Goal: Task Accomplishment & Management: Manage account settings

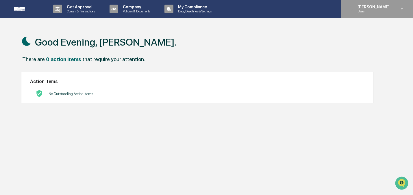
click at [363, 12] on p "Users" at bounding box center [373, 11] width 40 height 4
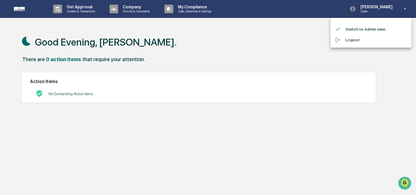
click at [353, 30] on li "Switch to Admin view..." at bounding box center [371, 29] width 81 height 11
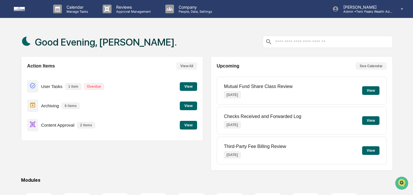
click at [157, 37] on div "Good Evening, [PERSON_NAME]." at bounding box center [207, 41] width 372 height 29
click at [184, 123] on button "View" at bounding box center [188, 125] width 17 height 9
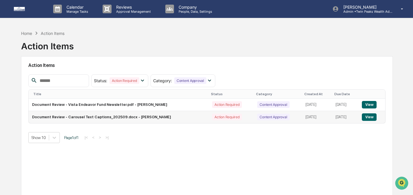
click at [366, 117] on button "View" at bounding box center [369, 118] width 15 height 8
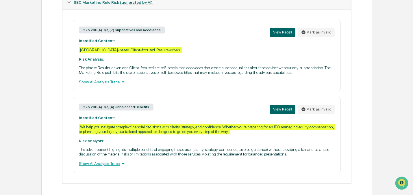
scroll to position [266, 0]
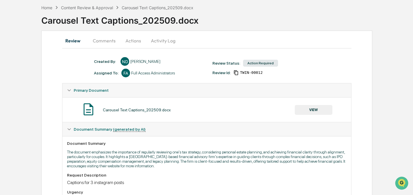
scroll to position [3, 0]
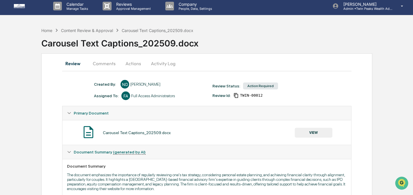
click at [106, 67] on button "Comments" at bounding box center [104, 64] width 32 height 14
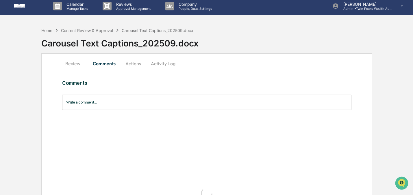
scroll to position [0, 0]
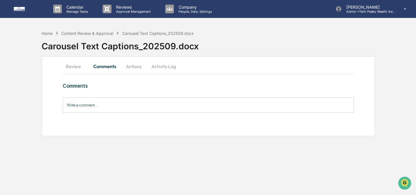
click at [54, 83] on div "Review Comments Actions Activity Log Comments Write a comment... Write a commen…" at bounding box center [209, 96] width 334 height 80
click at [90, 33] on div "Content Review & Approval" at bounding box center [87, 33] width 52 height 5
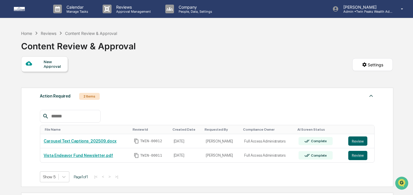
click at [218, 59] on div "New Approval Settings" at bounding box center [207, 70] width 372 height 29
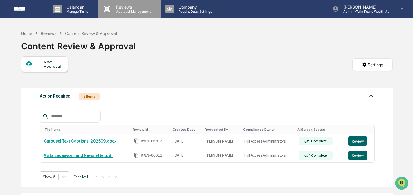
click at [125, 13] on p "Approval Management" at bounding box center [133, 12] width 42 height 4
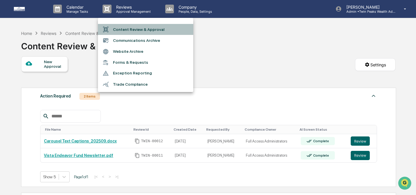
click at [130, 28] on li "Content Review & Approval" at bounding box center [145, 29] width 95 height 11
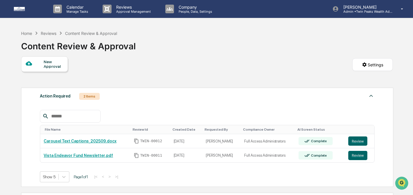
click at [53, 33] on div "Reviews" at bounding box center [49, 33] width 16 height 5
click at [44, 33] on div "Reviews" at bounding box center [49, 33] width 16 height 5
click at [28, 33] on div "Home" at bounding box center [26, 33] width 11 height 5
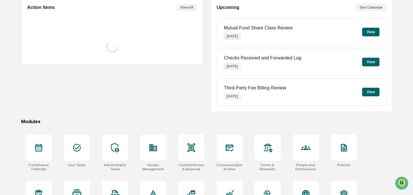
scroll to position [85, 0]
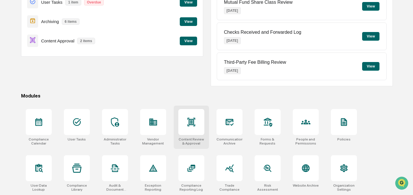
click at [193, 129] on div at bounding box center [191, 122] width 26 height 26
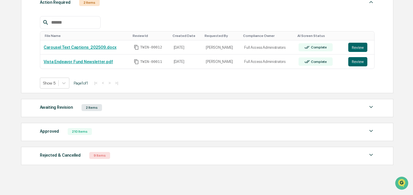
scroll to position [104, 0]
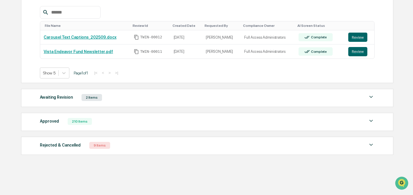
click at [56, 122] on div "Approved" at bounding box center [49, 122] width 19 height 8
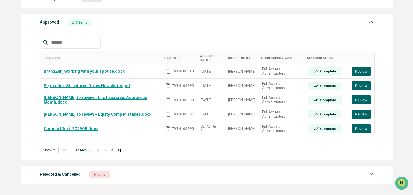
scroll to position [204, 0]
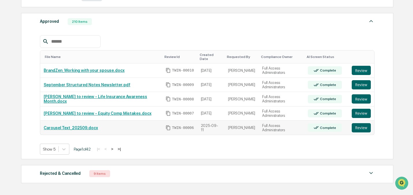
click at [77, 126] on link "Carousel Text_202509.docx" at bounding box center [71, 128] width 54 height 5
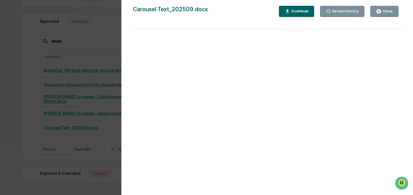
click at [384, 14] on button "Close" at bounding box center [384, 11] width 28 height 11
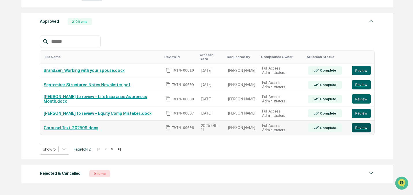
click at [358, 123] on button "Review" at bounding box center [361, 127] width 19 height 9
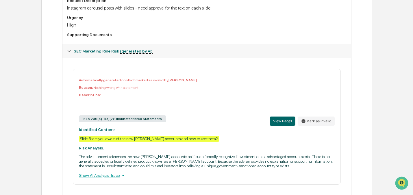
scroll to position [206, 0]
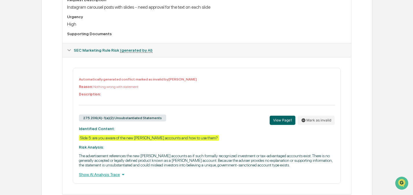
click at [51, 147] on div "Review Comments Actions Activity Log Created By: ‎ ‎ ND [PERSON_NAME] Assigned …" at bounding box center [206, 29] width 331 height 359
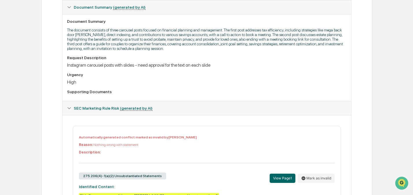
scroll to position [140, 0]
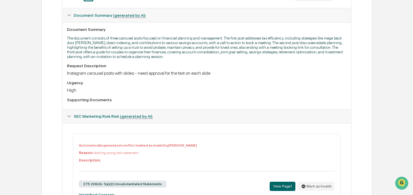
click at [49, 115] on div "Review Comments Actions Activity Log Created By: ‎ ‎ ND [PERSON_NAME] Assigned …" at bounding box center [206, 95] width 331 height 359
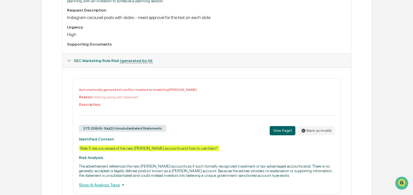
scroll to position [228, 0]
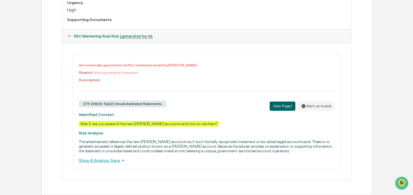
click at [49, 115] on div "Review Comments Actions Activity Log Created By: ‎ ‎ ND [PERSON_NAME] Assigned …" at bounding box center [206, 15] width 331 height 359
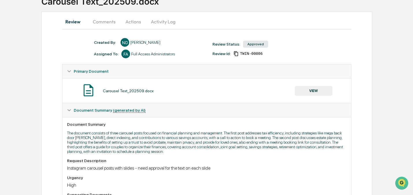
scroll to position [40, 0]
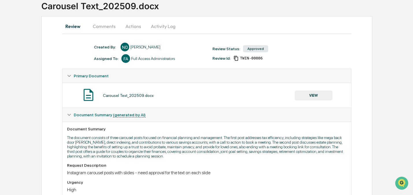
click at [104, 25] on button "Comments" at bounding box center [104, 26] width 32 height 14
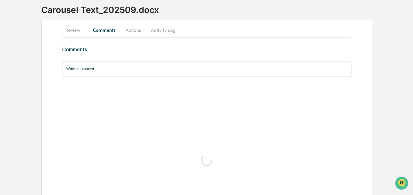
scroll to position [0, 0]
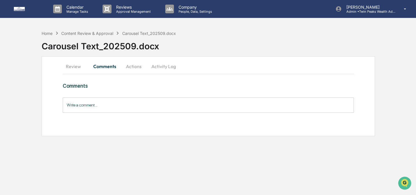
click at [72, 66] on button "Review" at bounding box center [76, 67] width 26 height 14
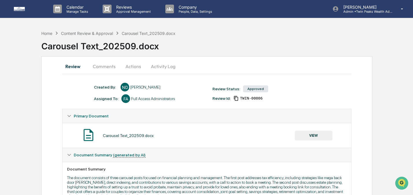
click at [323, 138] on button "VIEW" at bounding box center [314, 136] width 38 height 10
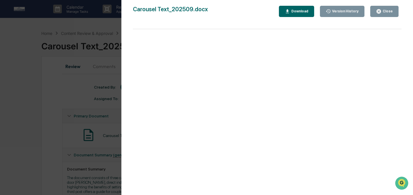
click at [299, 12] on div "Download" at bounding box center [299, 11] width 18 height 4
click at [386, 13] on div "Close" at bounding box center [387, 11] width 11 height 4
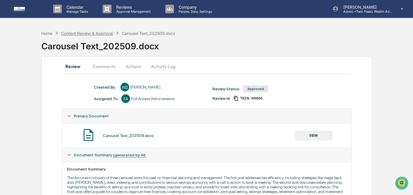
click at [93, 33] on div "Content Review & Approval" at bounding box center [87, 33] width 52 height 5
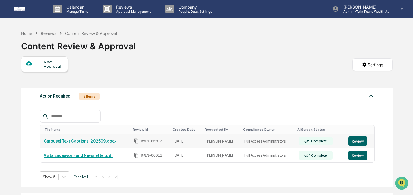
click at [80, 141] on link "Carousel Text Captions_202509.docx" at bounding box center [80, 141] width 73 height 5
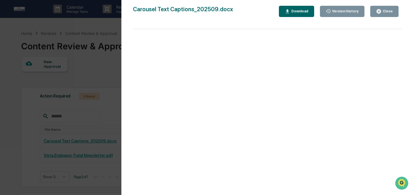
click at [390, 12] on div "Close" at bounding box center [387, 11] width 11 height 4
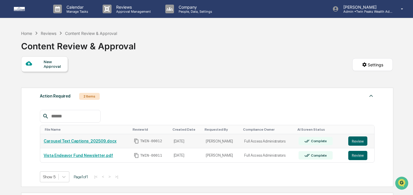
click at [72, 142] on link "Carousel Text Captions_202509.docx" at bounding box center [80, 141] width 73 height 5
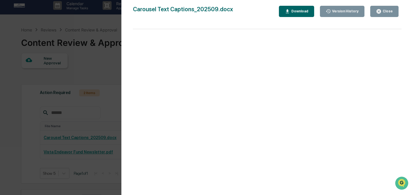
scroll to position [5, 0]
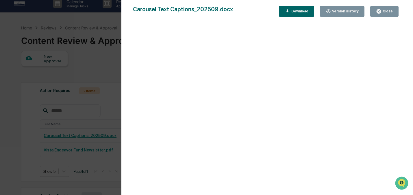
click at [388, 9] on div "Close" at bounding box center [384, 11] width 17 height 5
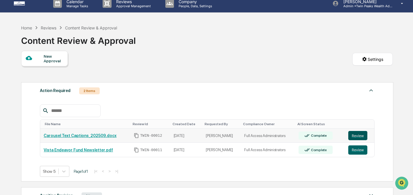
click at [359, 132] on button "Review" at bounding box center [357, 135] width 19 height 9
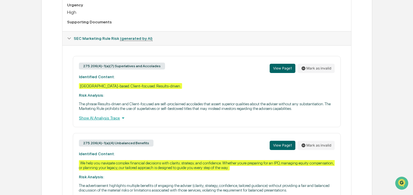
scroll to position [217, 0]
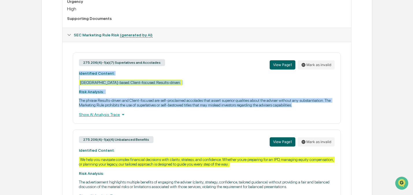
drag, startPoint x: 79, startPoint y: 74, endPoint x: 129, endPoint y: 113, distance: 63.0
click at [129, 113] on div "275.206(4)-1(a)(7) Superlatives and Accolades View Page 1 Mark as invalid Ident…" at bounding box center [207, 88] width 268 height 71
copy div "Identified Content: San Francisco-based. Client-focused. Results-driven. Risk A…"
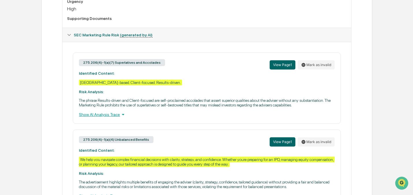
click at [54, 106] on div "Review Comments Actions Activity Log Created By: ‎ ‎ ND Niki Desai Assigned To:…" at bounding box center [206, 36] width 331 height 392
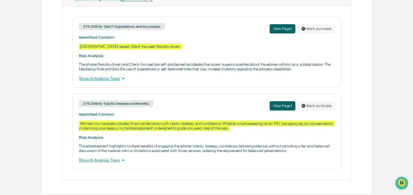
scroll to position [266, 0]
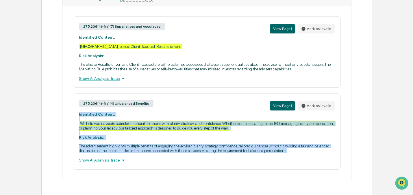
drag, startPoint x: 79, startPoint y: 109, endPoint x: 164, endPoint y: 150, distance: 94.0
click at [164, 150] on div "275.206(4)-1(a)(4) Unbalanced Benefits View Page 1 Mark as invalid Identified C…" at bounding box center [207, 132] width 268 height 76
copy div "Identified Content: We help you navigate complex financial decisions with clari…"
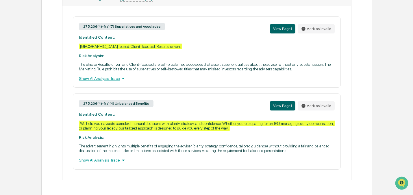
click at [249, 65] on p "The phrase Results-driven and Client-focused are self-proclaimed accolades that…" at bounding box center [207, 66] width 256 height 9
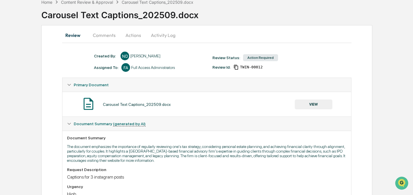
scroll to position [0, 0]
